Goal: Check status: Check status

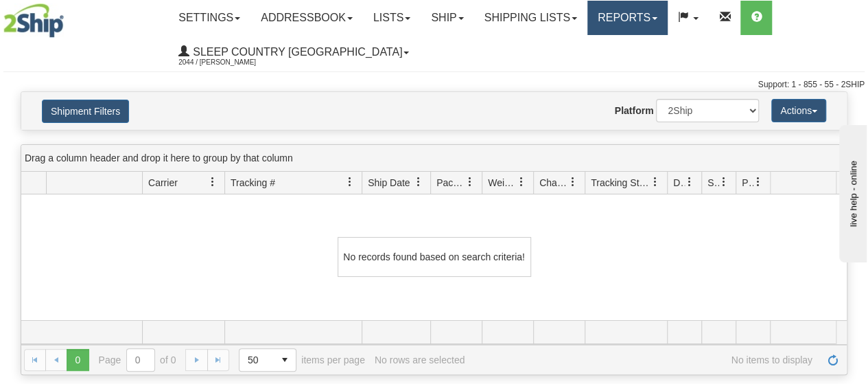
click at [668, 24] on link "Reports" at bounding box center [627, 18] width 80 height 34
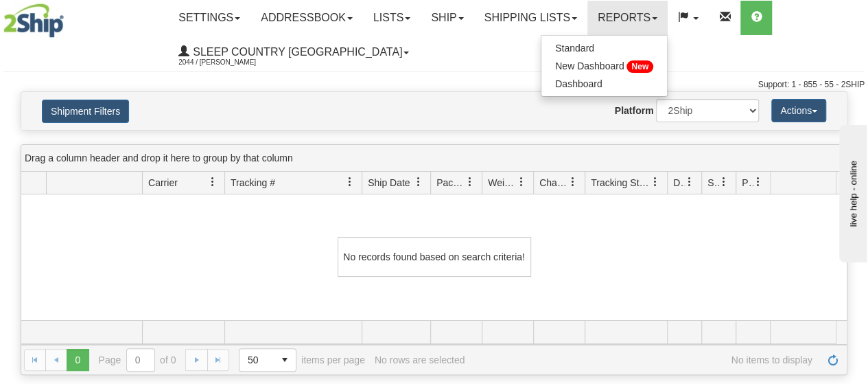
click at [478, 71] on div "Toggle navigation Settings Shipping Preferences Fields Preferences New" at bounding box center [434, 45] width 868 height 91
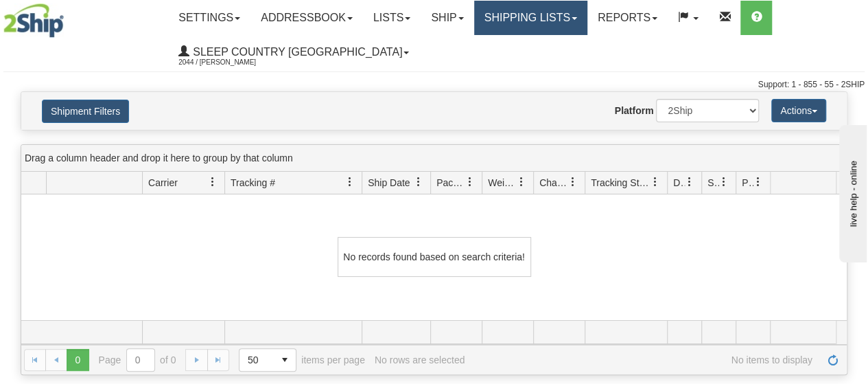
click at [587, 18] on link "Shipping lists" at bounding box center [530, 18] width 113 height 34
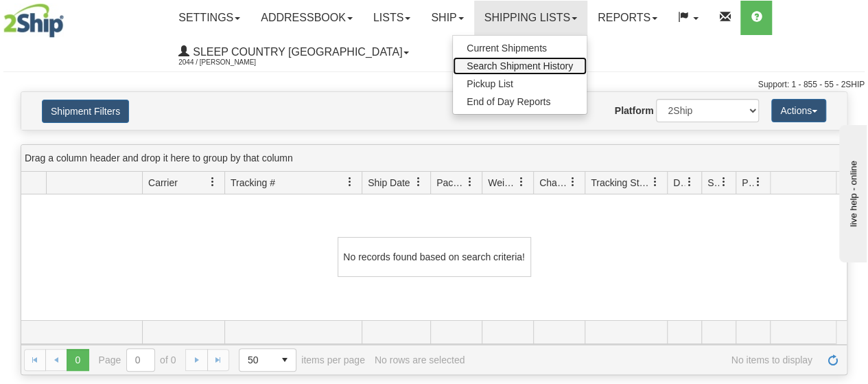
click at [528, 65] on span "Search Shipment History" at bounding box center [520, 65] width 106 height 11
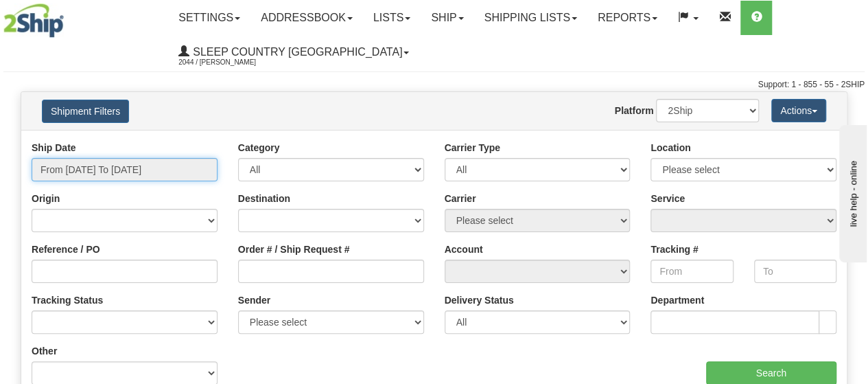
click at [200, 167] on input "From [DATE] To [DATE]" at bounding box center [125, 169] width 186 height 23
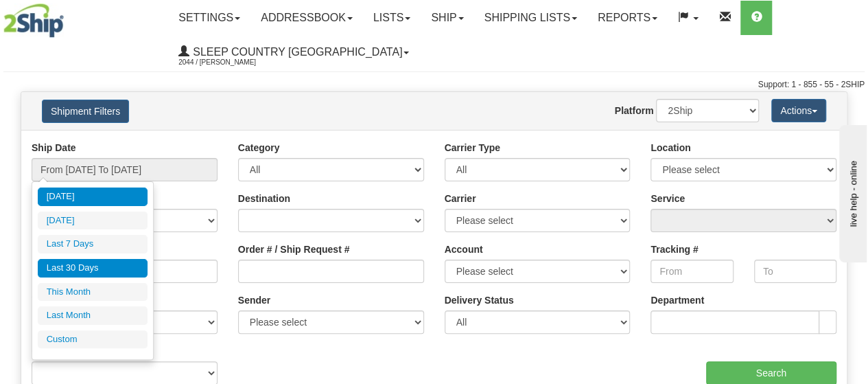
click at [70, 274] on ul "[DATE] [DATE] Last 7 Days Last 30 Days This Month Last Month Custom" at bounding box center [93, 267] width 110 height 161
click at [70, 274] on li "Last 30 Days" at bounding box center [93, 268] width 110 height 19
type input "From [DATE] To [DATE]"
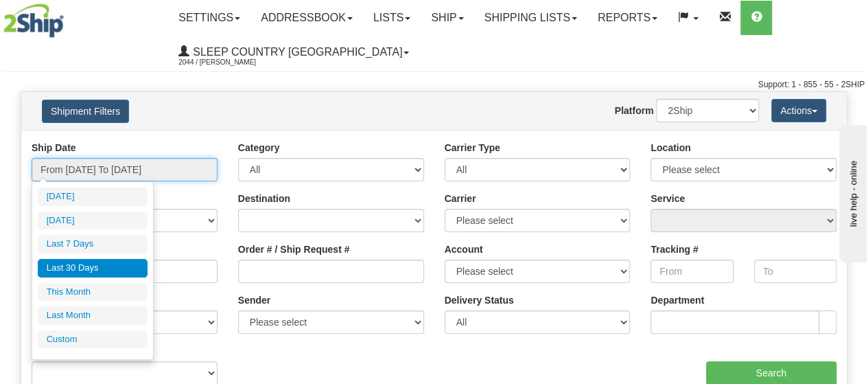
click at [198, 167] on input "From [DATE] To [DATE]" at bounding box center [125, 169] width 186 height 23
click at [95, 261] on li "Last 30 Days" at bounding box center [93, 268] width 110 height 19
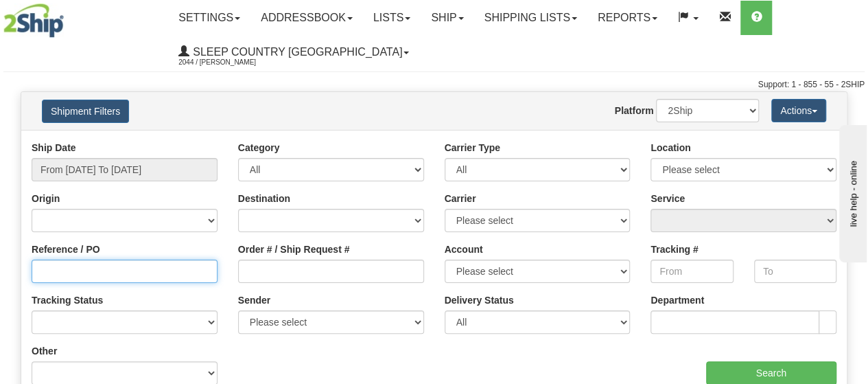
click at [69, 267] on input "Reference / PO" at bounding box center [125, 270] width 186 height 23
type input "3010890"
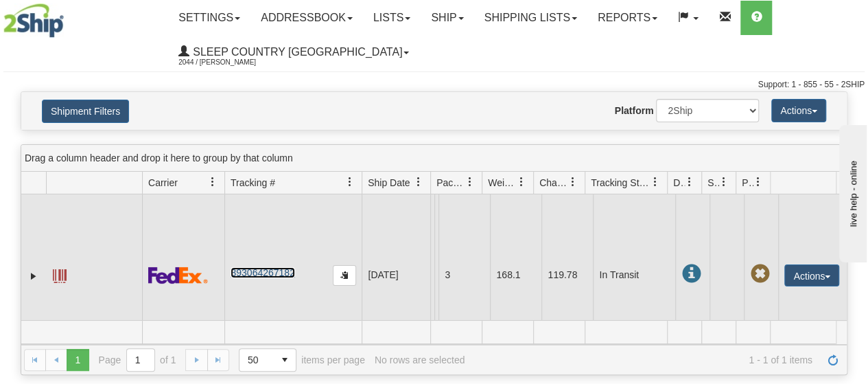
click at [250, 278] on link "393064267182" at bounding box center [263, 272] width 64 height 11
